Goal: Feedback & Contribution: Contribute content

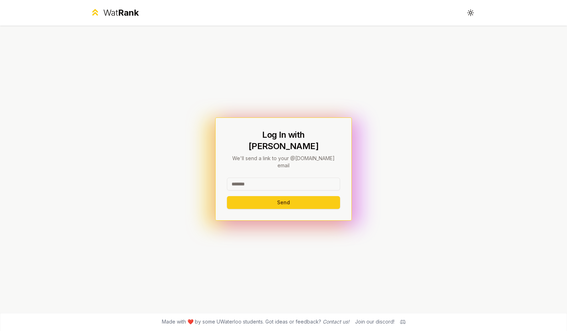
click at [252, 178] on input at bounding box center [283, 184] width 113 height 13
type input "******"
click at [272, 196] on button "Send" at bounding box center [283, 202] width 113 height 13
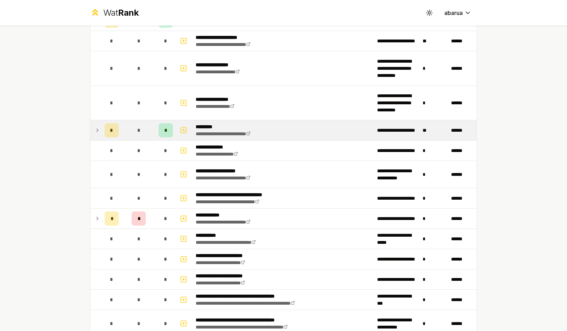
scroll to position [1192, 0]
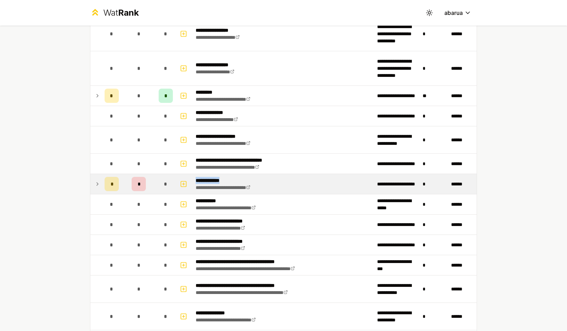
drag, startPoint x: 233, startPoint y: 179, endPoint x: 196, endPoint y: 181, distance: 37.1
click at [196, 181] on p "**********" at bounding box center [232, 180] width 72 height 7
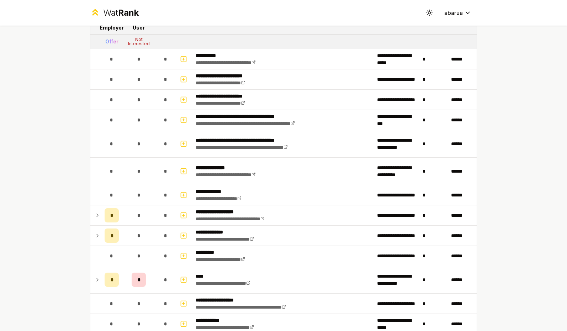
scroll to position [1455, 0]
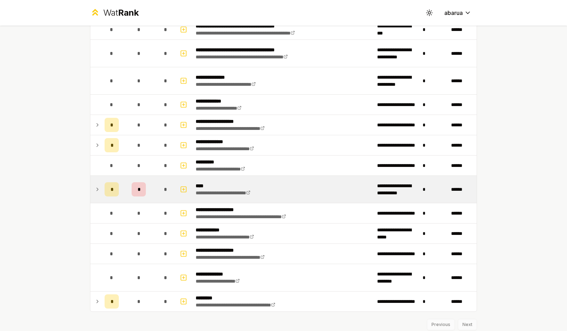
click at [138, 191] on span "*" at bounding box center [139, 189] width 2 height 7
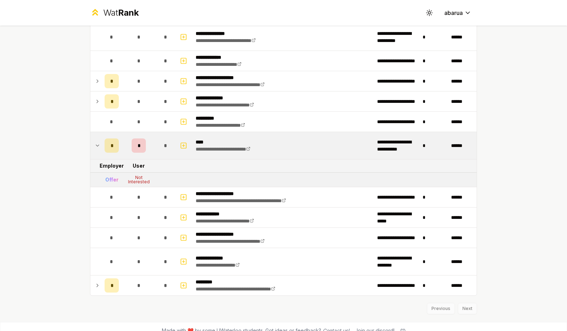
scroll to position [1508, 0]
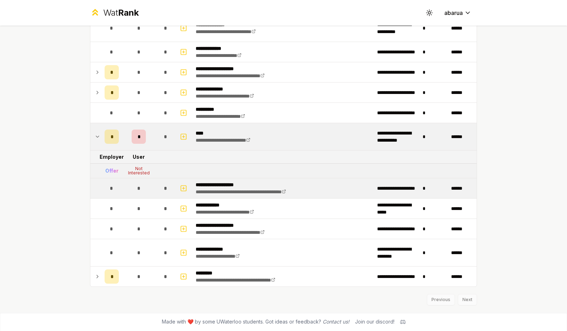
click at [153, 189] on td "*" at bounding box center [139, 188] width 34 height 20
click at [187, 189] on icon "button" at bounding box center [183, 188] width 7 height 9
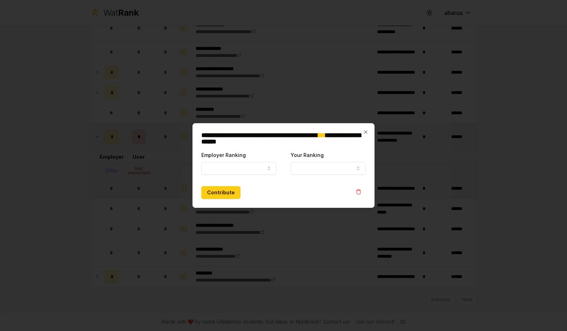
select select
click at [149, 208] on div at bounding box center [283, 165] width 567 height 331
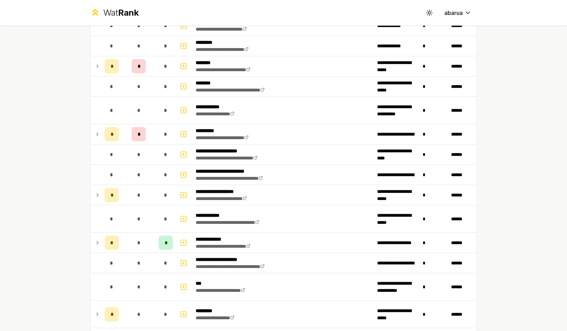
scroll to position [0, 0]
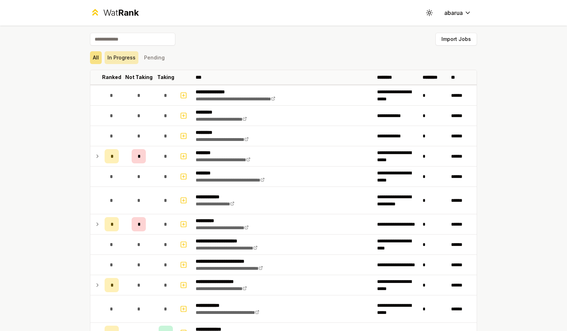
click at [127, 57] on button "In Progress" at bounding box center [122, 57] width 34 height 13
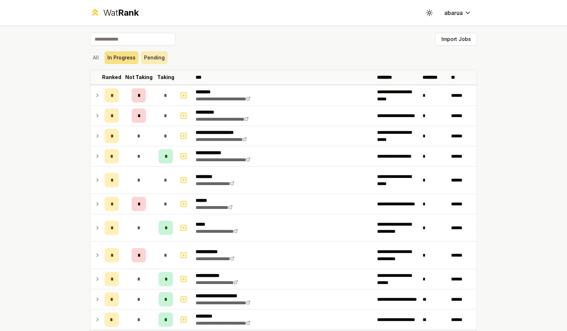
click at [158, 60] on button "Pending" at bounding box center [154, 57] width 26 height 13
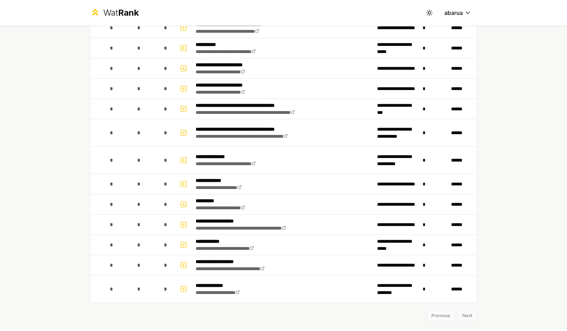
scroll to position [1099, 0]
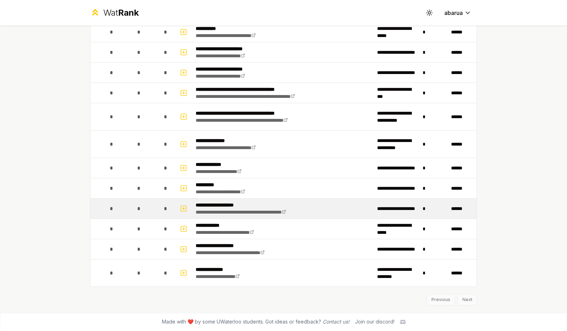
click at [151, 214] on td "*" at bounding box center [139, 209] width 34 height 20
click at [183, 209] on icon "button" at bounding box center [184, 209] width 2 height 0
select select
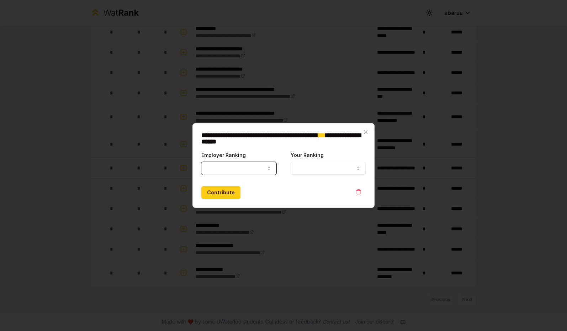
click at [236, 173] on button "Employer Ranking" at bounding box center [238, 168] width 75 height 13
select select "*****"
click at [315, 172] on button "Your Ranking" at bounding box center [328, 168] width 75 height 13
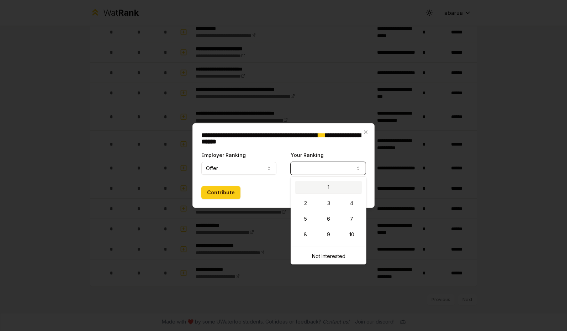
select select "*"
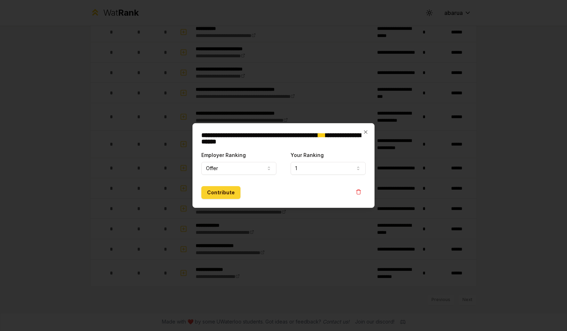
click at [213, 197] on button "Contribute" at bounding box center [220, 192] width 39 height 13
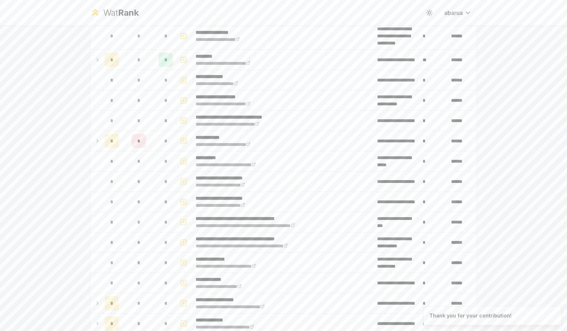
scroll to position [0, 0]
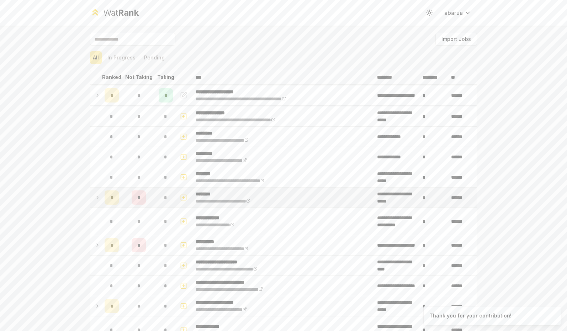
click at [213, 195] on p "********" at bounding box center [232, 193] width 72 height 7
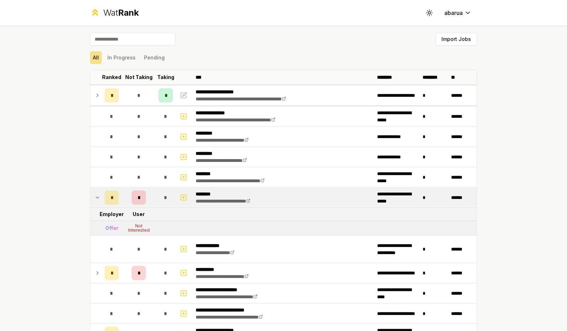
click at [77, 141] on div "**********" at bounding box center [283, 165] width 567 height 331
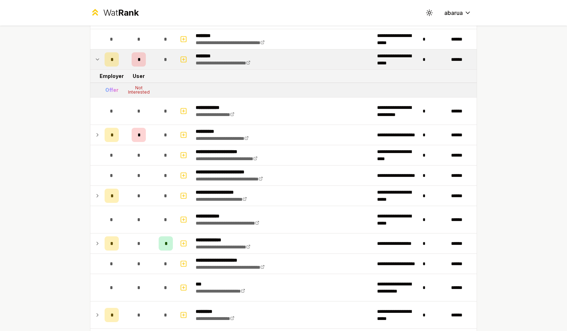
scroll to position [26, 0]
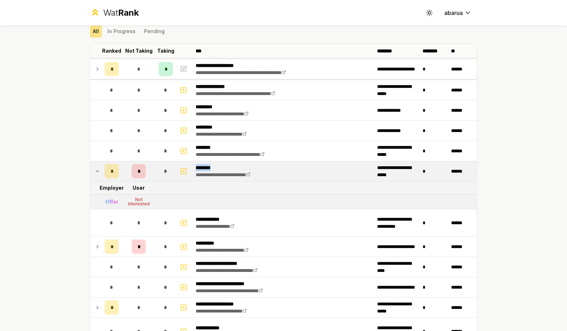
drag, startPoint x: 228, startPoint y: 167, endPoint x: 196, endPoint y: 167, distance: 32.4
click at [196, 167] on p "********" at bounding box center [232, 167] width 72 height 7
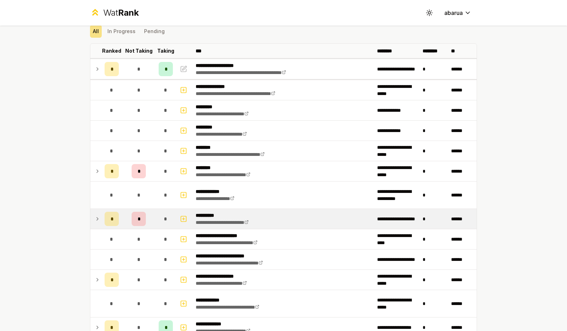
click at [141, 217] on div "*" at bounding box center [139, 219] width 14 height 14
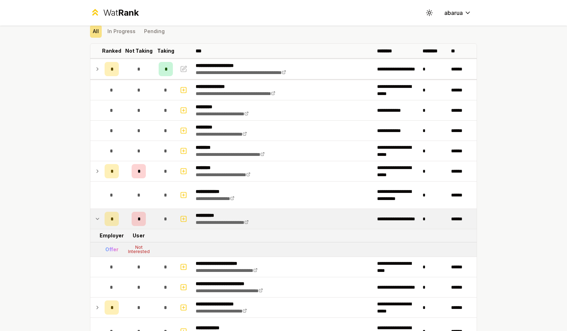
click at [135, 251] on div "Not Interested" at bounding box center [139, 249] width 28 height 9
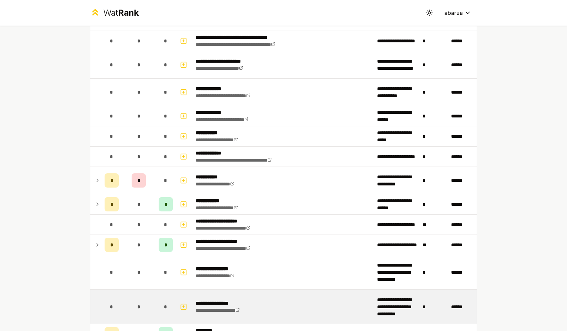
scroll to position [1026, 0]
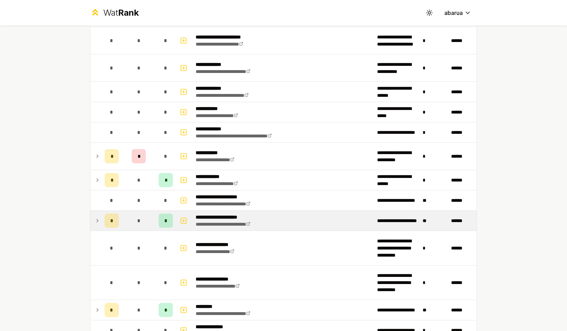
click at [107, 222] on div "*" at bounding box center [112, 221] width 14 height 14
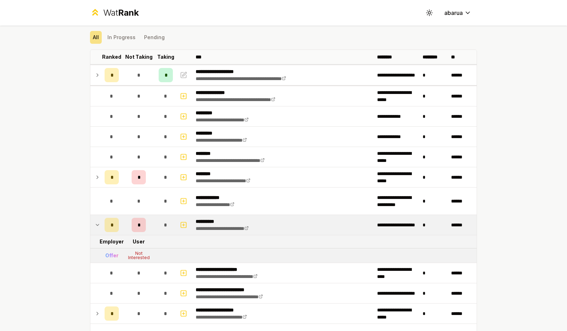
scroll to position [0, 0]
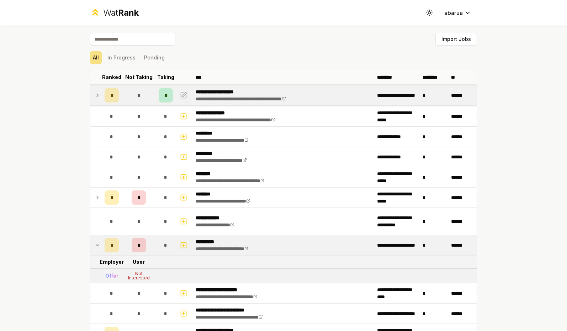
click at [102, 92] on td "*" at bounding box center [112, 95] width 20 height 20
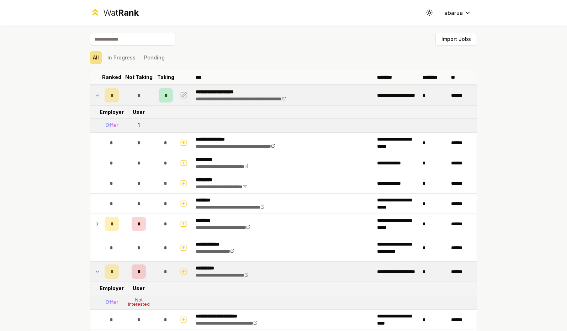
click at [138, 96] on span "*" at bounding box center [138, 95] width 3 height 7
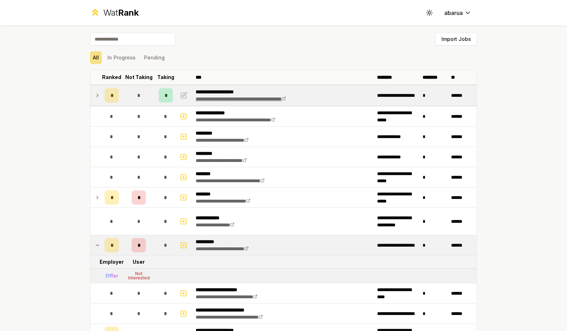
click at [286, 99] on link "**********" at bounding box center [241, 98] width 90 height 5
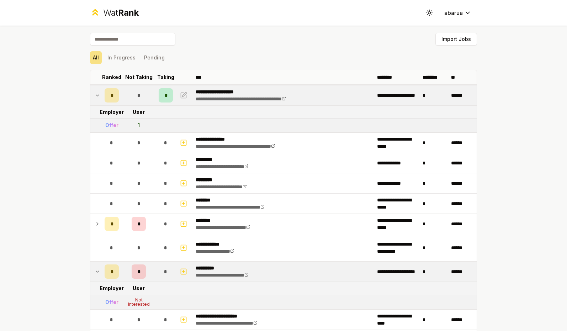
click at [100, 12] on icon at bounding box center [95, 12] width 10 height 10
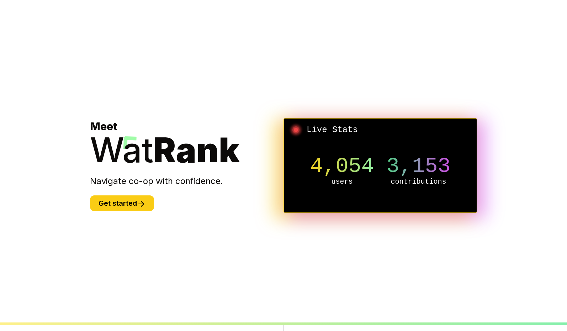
scroll to position [274, 0]
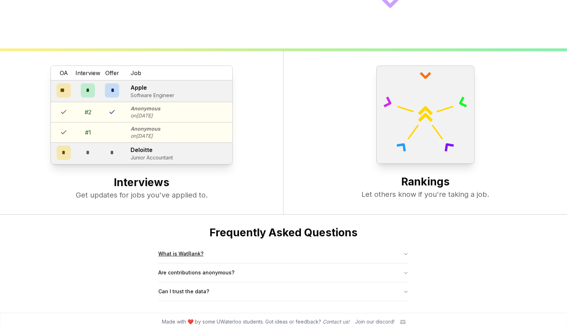
click at [177, 258] on button "What is WatRank?" at bounding box center [283, 253] width 251 height 19
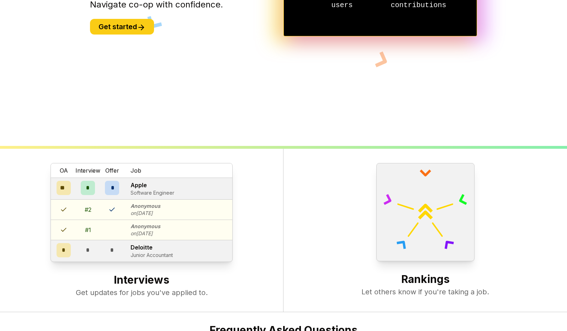
scroll to position [0, 0]
